Goal: Find specific page/section: Find specific page/section

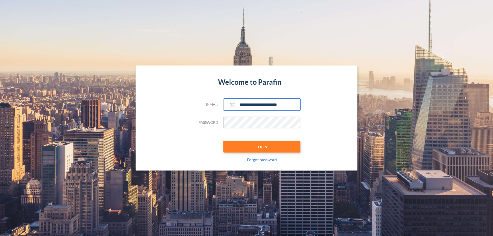
type input "**********"
click at [262, 147] on button "LOGIN" at bounding box center [261, 147] width 77 height 12
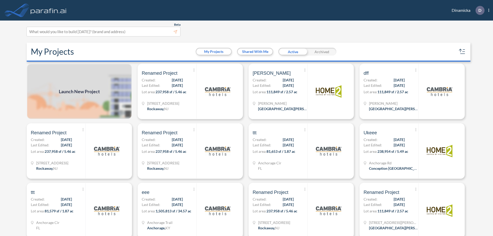
scroll to position [1, 0]
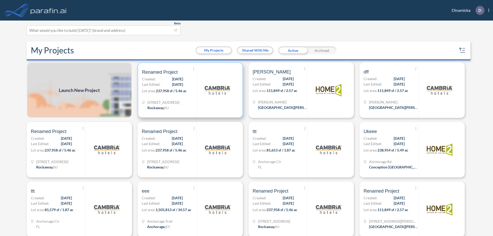
click at [189, 90] on p "Lot area: 237,958 sf / 5.46 ac" at bounding box center [169, 91] width 54 height 7
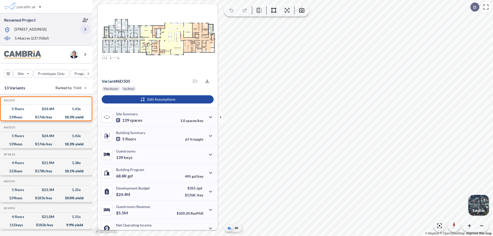
click at [85, 31] on icon "button" at bounding box center [85, 29] width 6 height 6
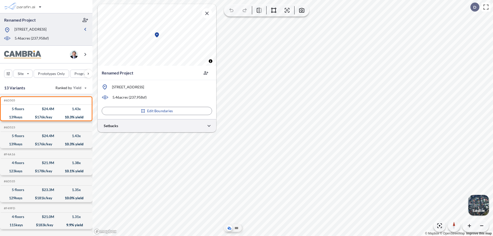
click at [157, 126] on div at bounding box center [157, 125] width 119 height 13
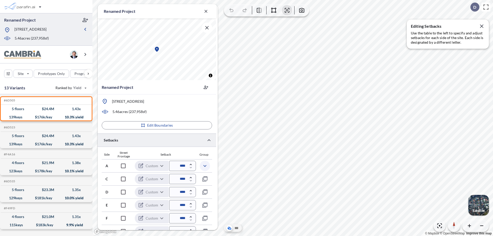
scroll to position [126, 0]
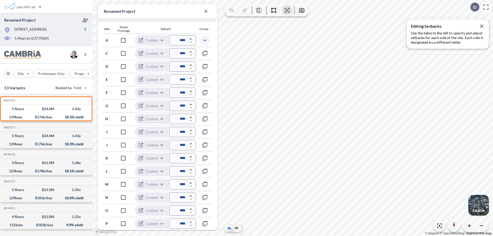
click at [205, 40] on icon "button" at bounding box center [205, 40] width 6 height 6
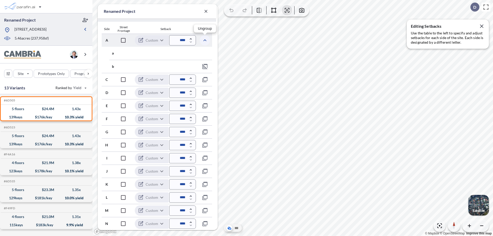
scroll to position [152, 0]
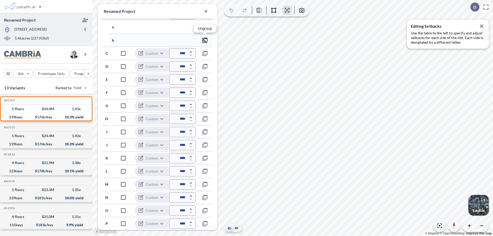
click at [205, 40] on icon "button" at bounding box center [205, 40] width 6 height 6
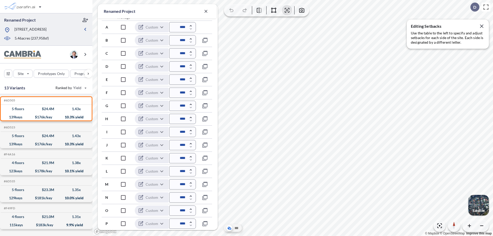
scroll to position [139, 0]
